Goal: Transaction & Acquisition: Purchase product/service

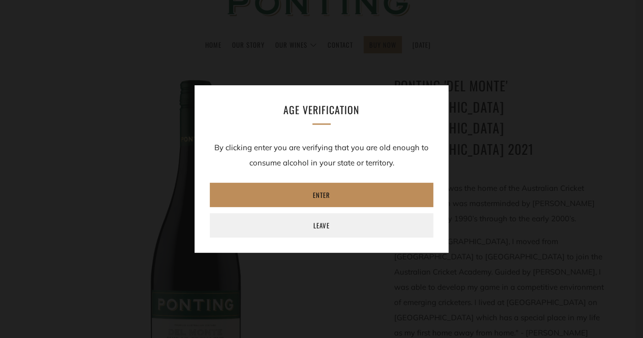
click at [335, 197] on link "Enter" at bounding box center [321, 195] width 223 height 24
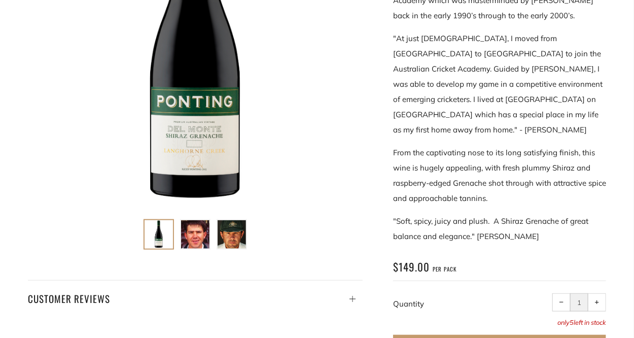
scroll to position [152, 0]
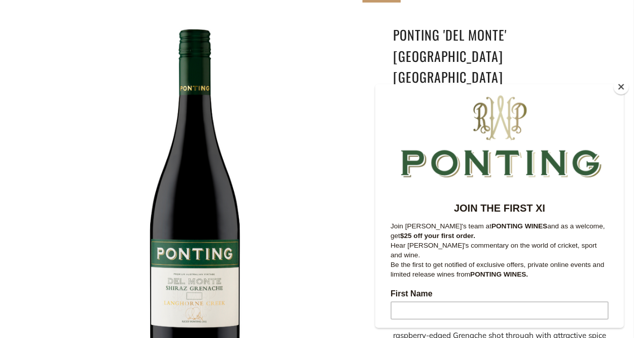
click at [623, 84] on button "Close" at bounding box center [621, 86] width 15 height 15
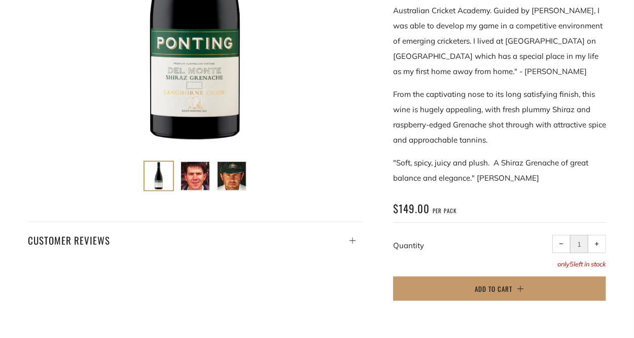
scroll to position [203, 0]
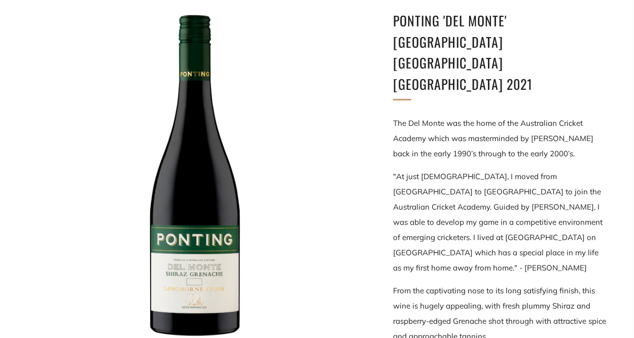
scroll to position [254, 0]
